Goal: Information Seeking & Learning: Learn about a topic

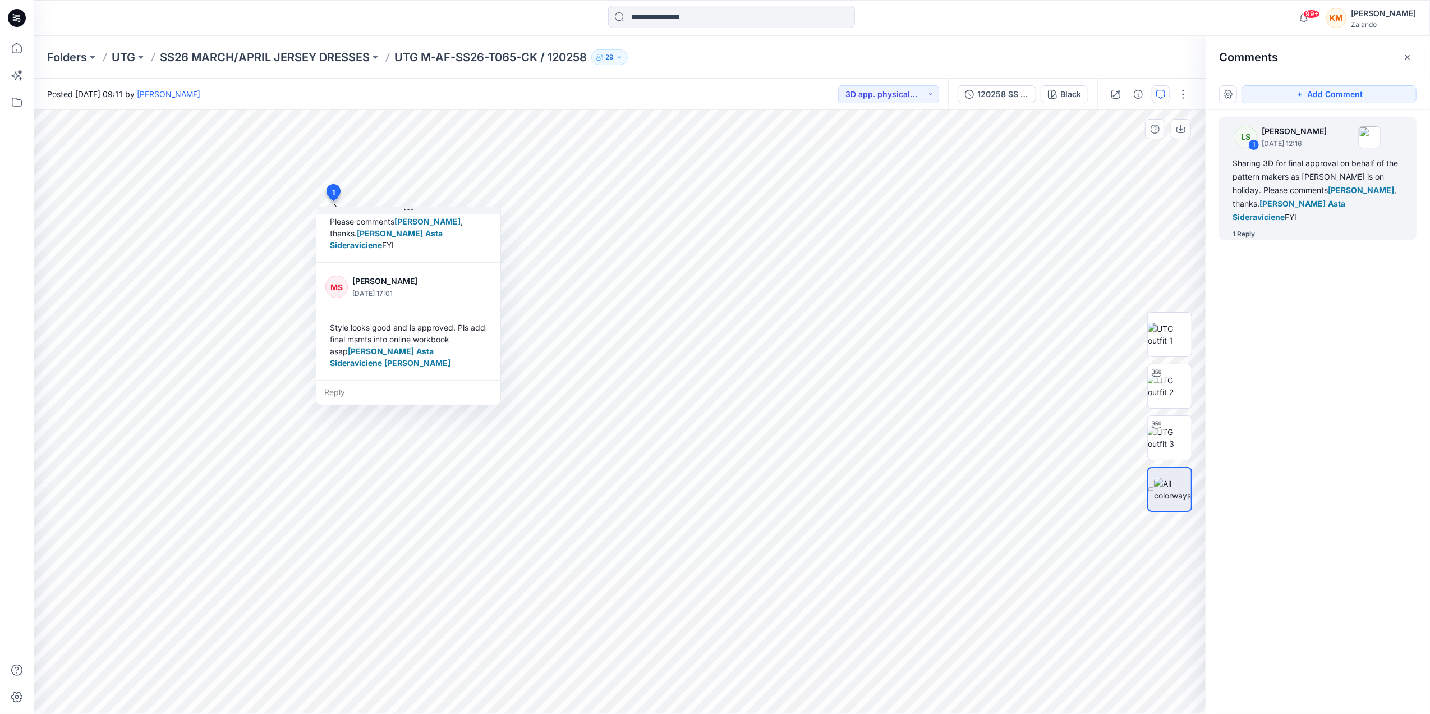
scroll to position [39, 0]
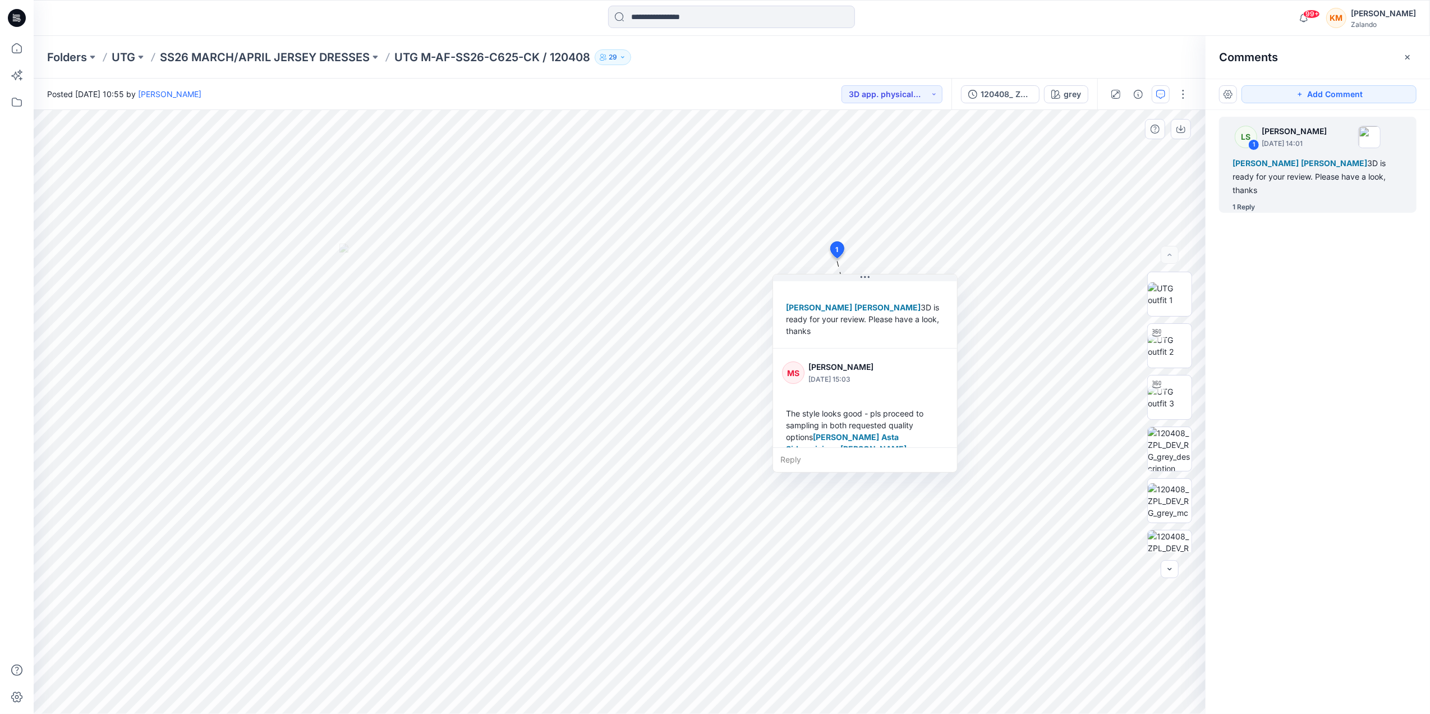
scroll to position [54, 0]
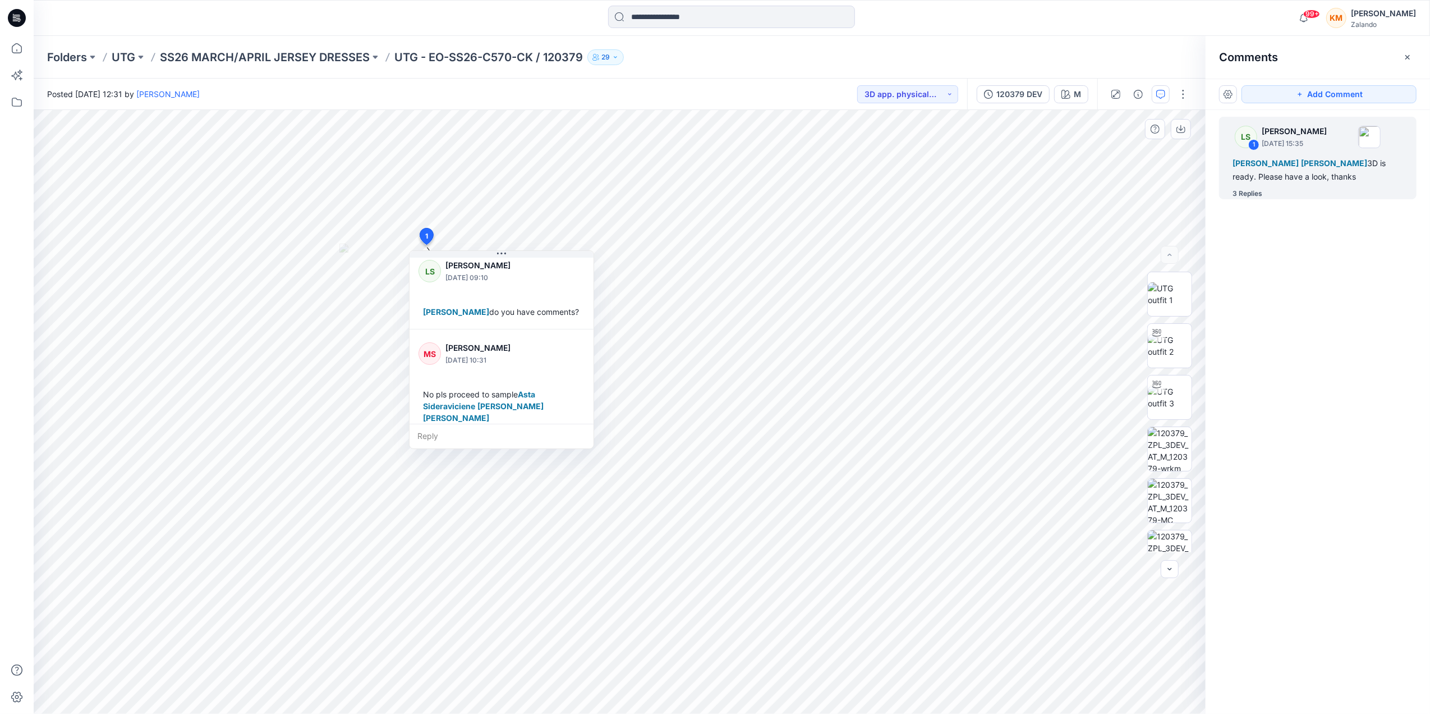
scroll to position [256, 0]
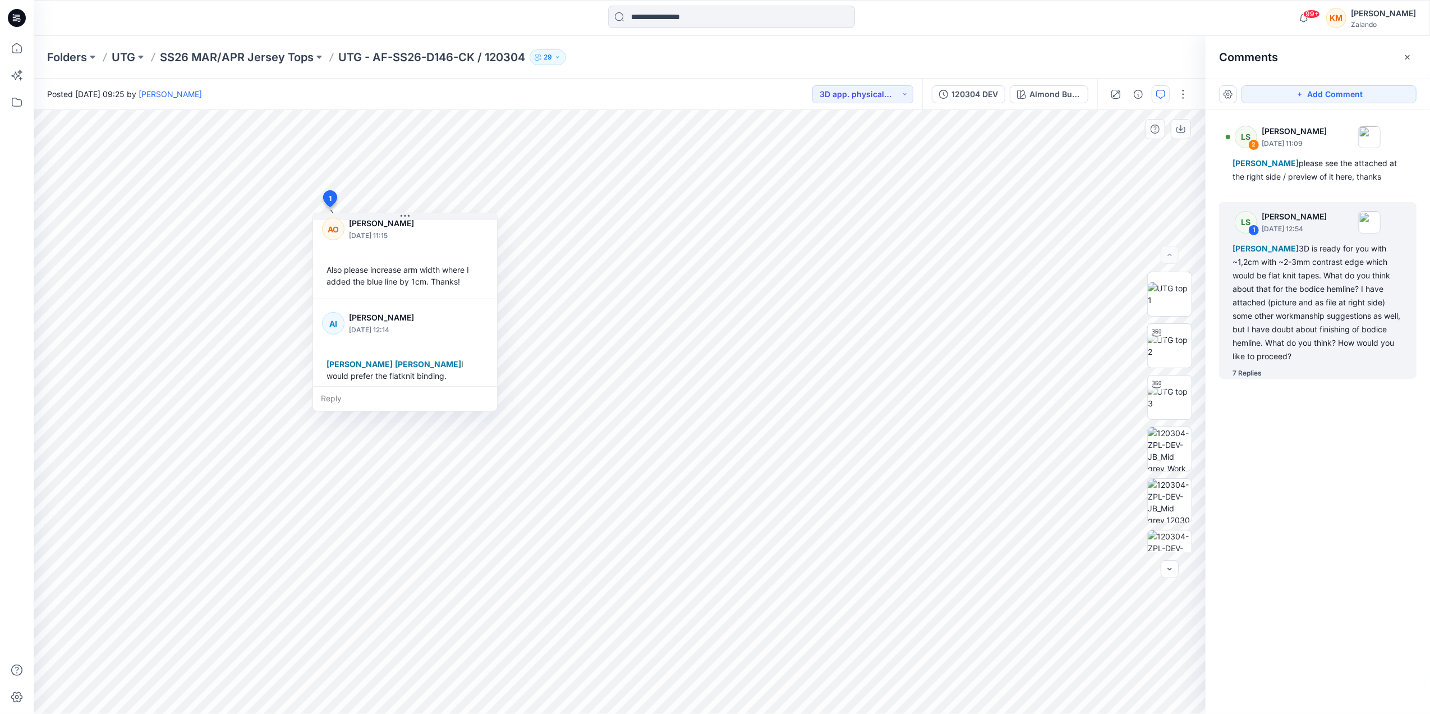
scroll to position [598, 0]
